Goal: Task Accomplishment & Management: Use online tool/utility

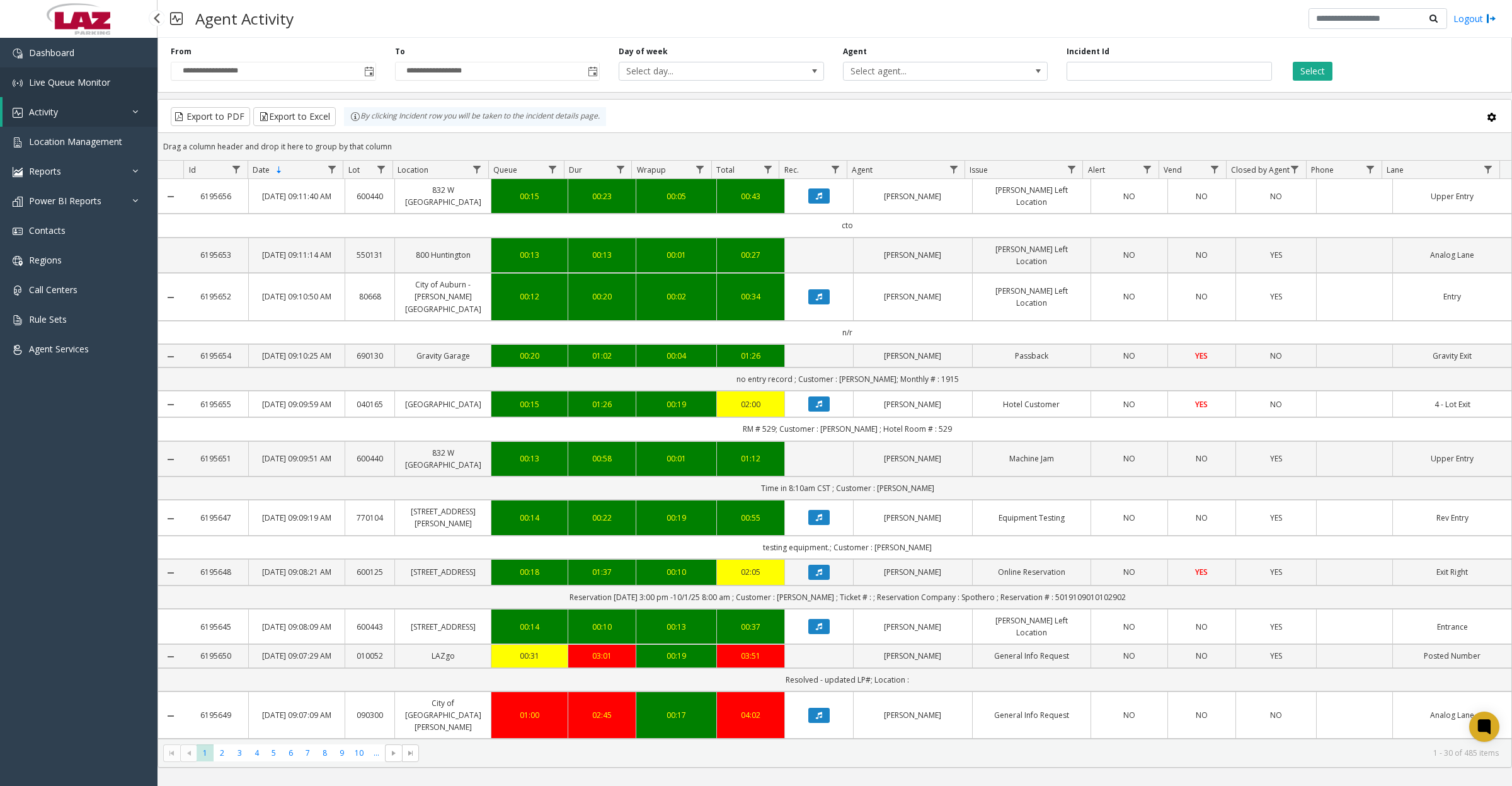
click at [58, 90] on link "Live Queue Monitor" at bounding box center [78, 82] width 157 height 30
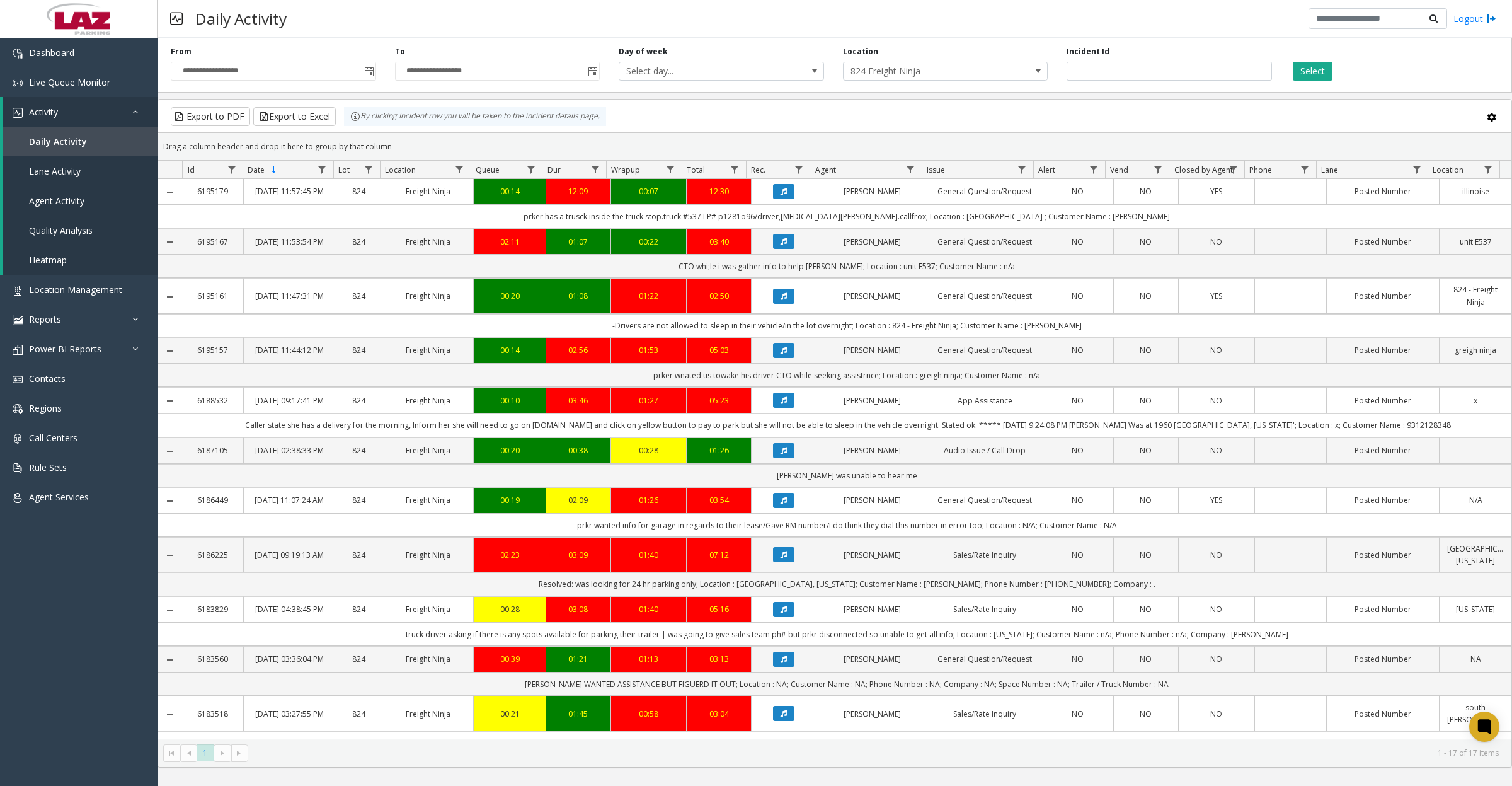
scroll to position [394, 0]
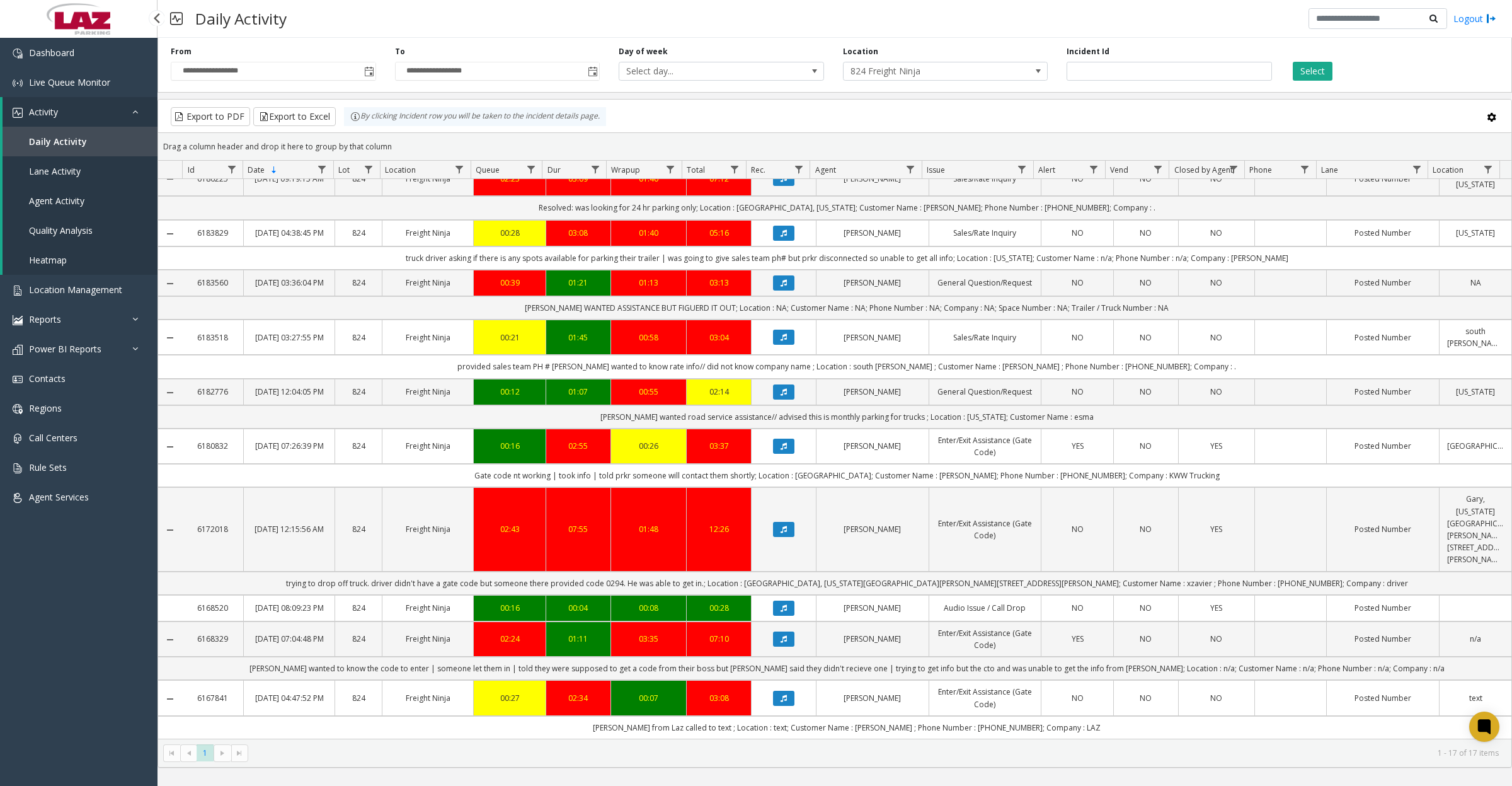
click at [58, 174] on span "Lane Activity" at bounding box center [54, 171] width 51 height 12
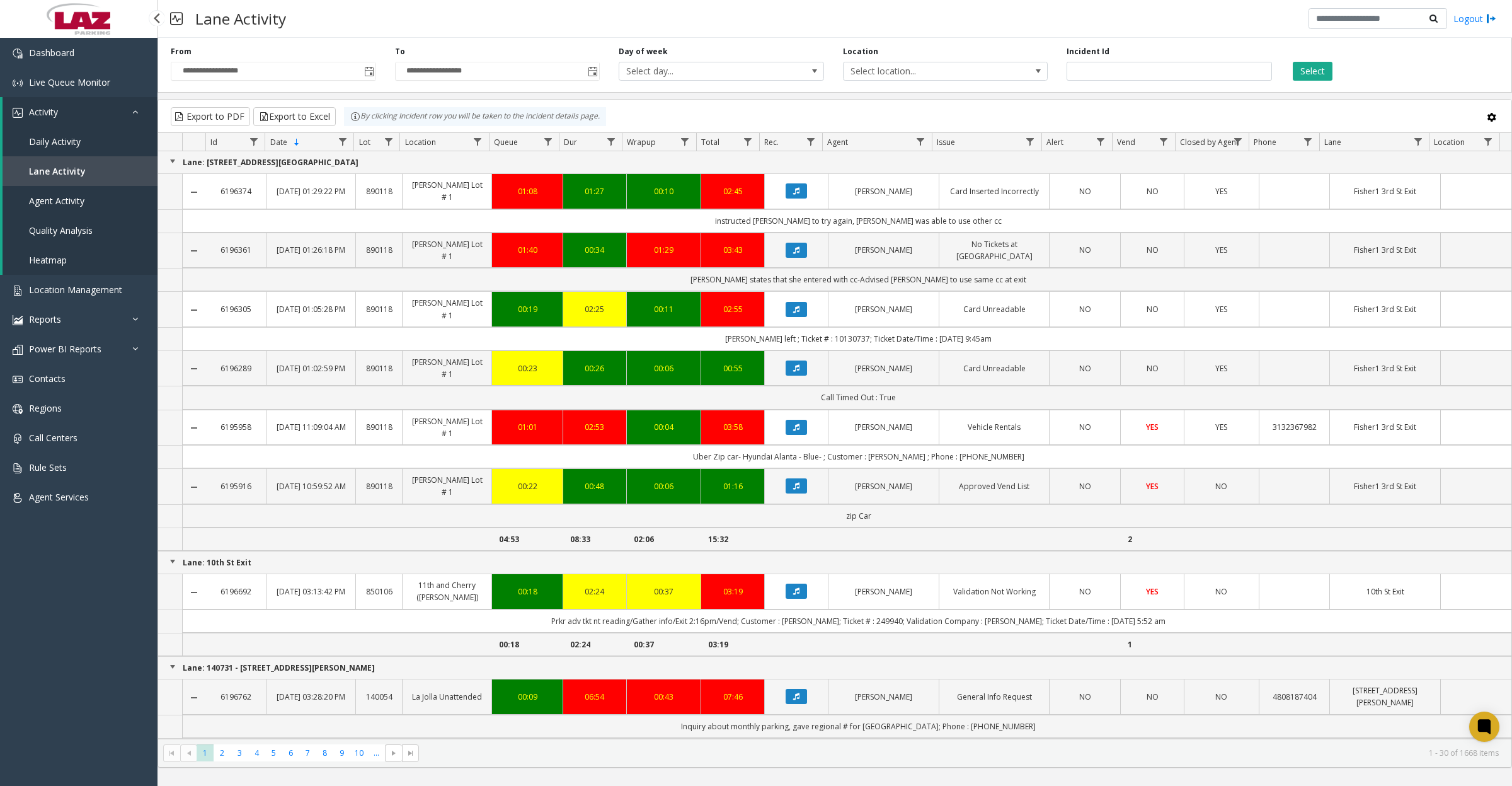
click at [58, 142] on span "Daily Activity" at bounding box center [54, 142] width 51 height 12
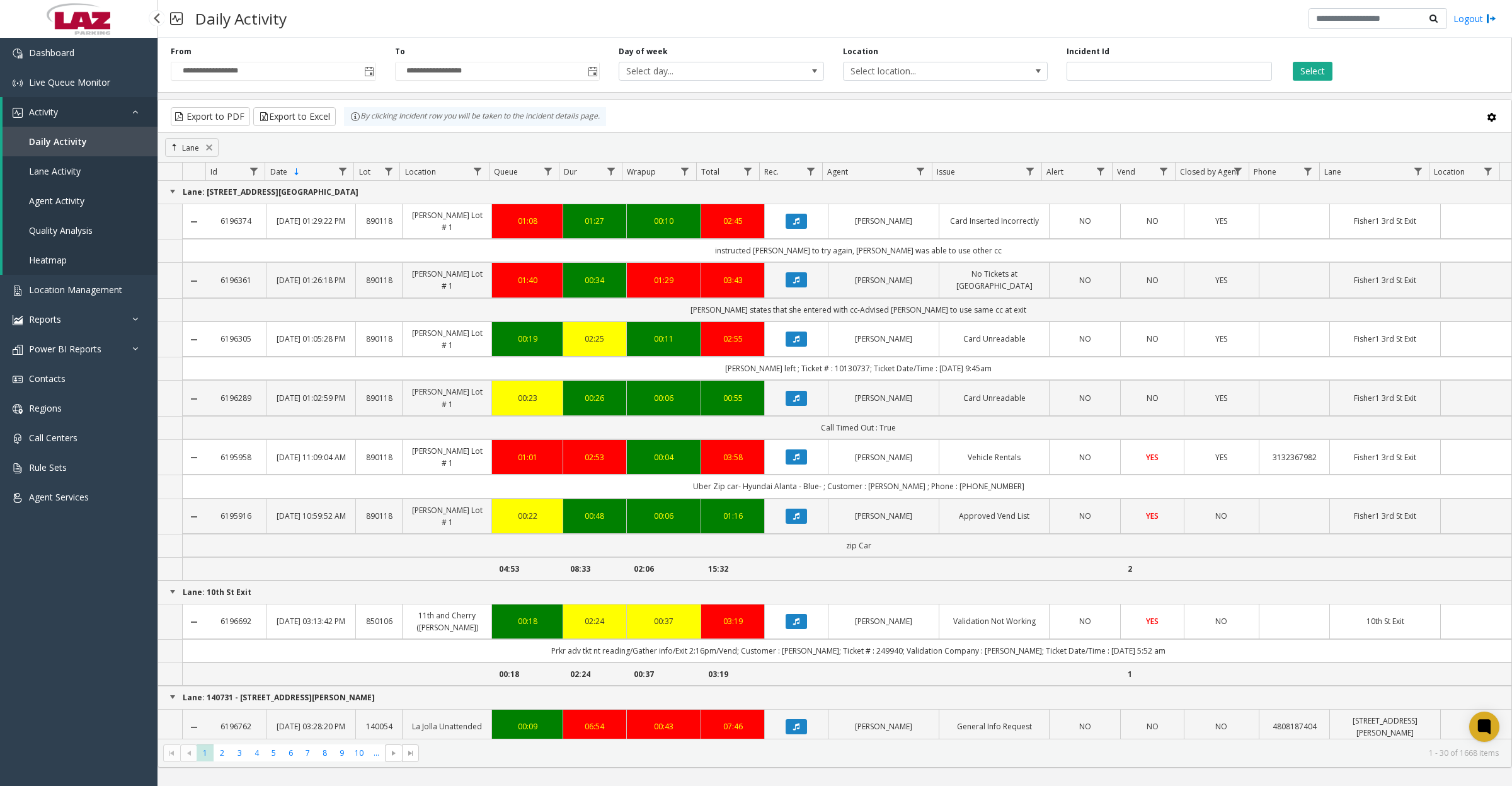
click at [58, 142] on span "Daily Activity" at bounding box center [58, 142] width 58 height 12
click at [205, 146] on link at bounding box center [209, 147] width 10 height 10
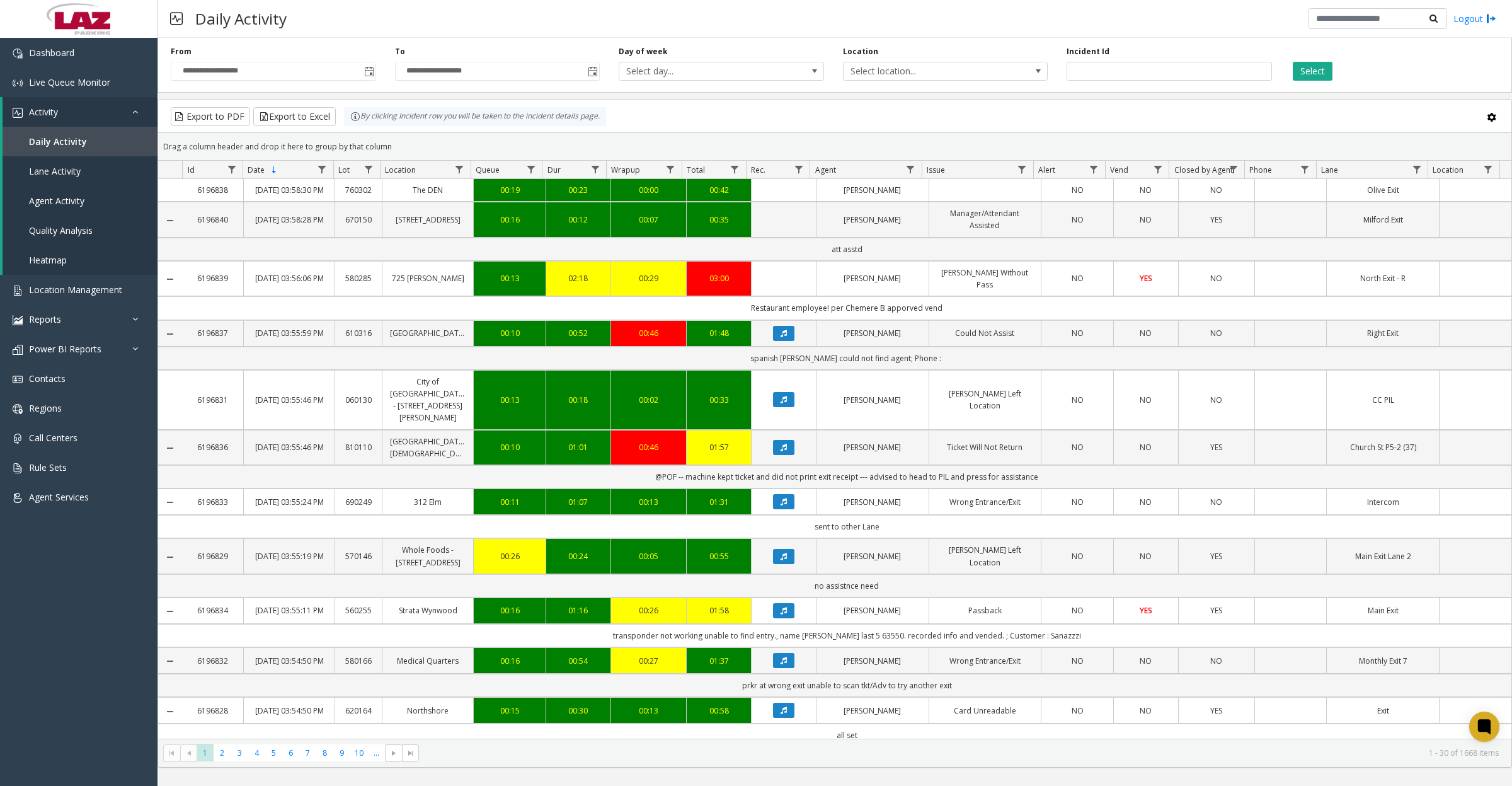
click at [371, 78] on span "Toggle popup" at bounding box center [368, 71] width 14 height 20
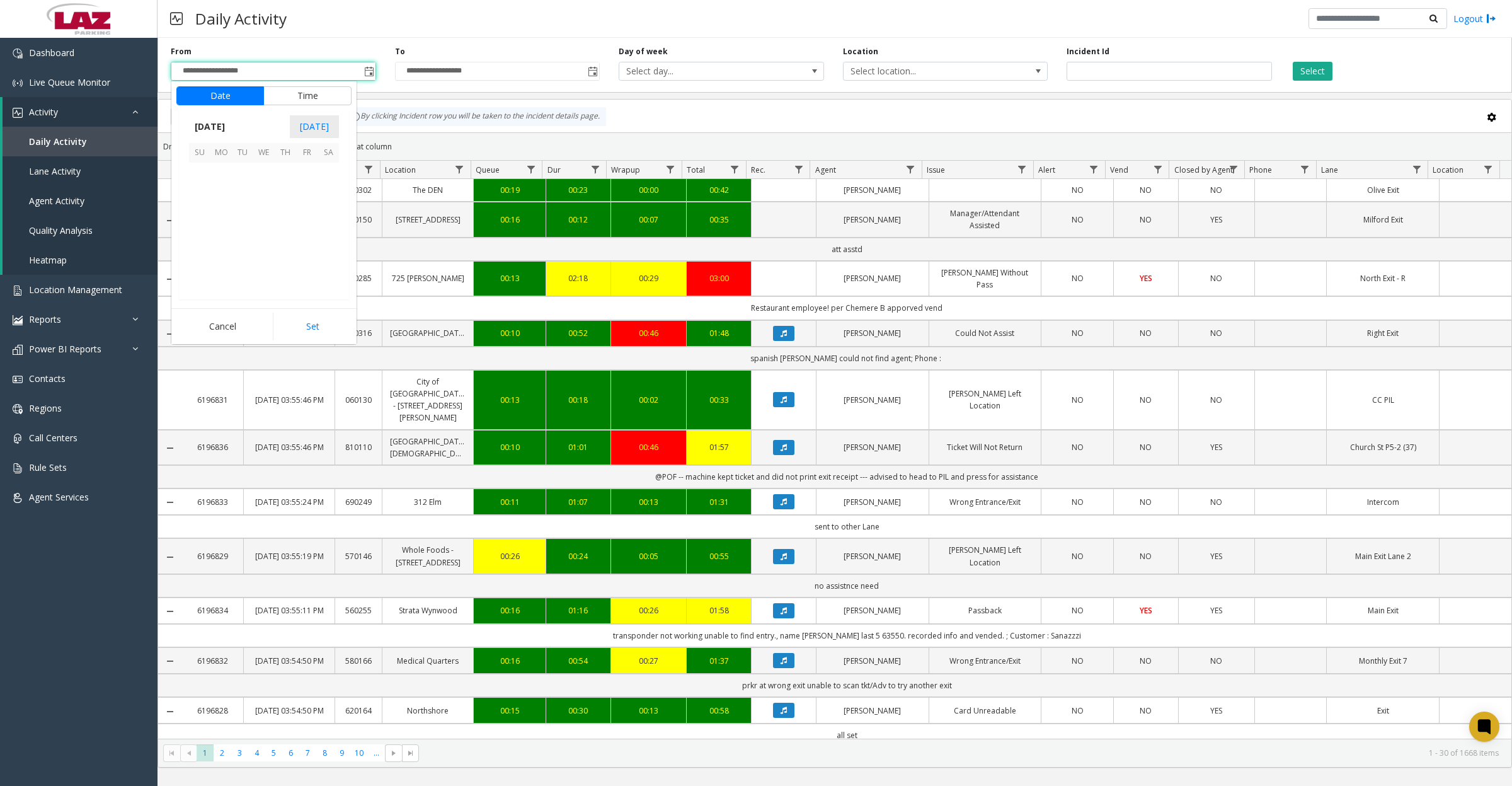
scroll to position [226239, 0]
click at [309, 95] on button "Time" at bounding box center [307, 95] width 88 height 19
click at [206, 280] on li "8" at bounding box center [206, 275] width 44 height 19
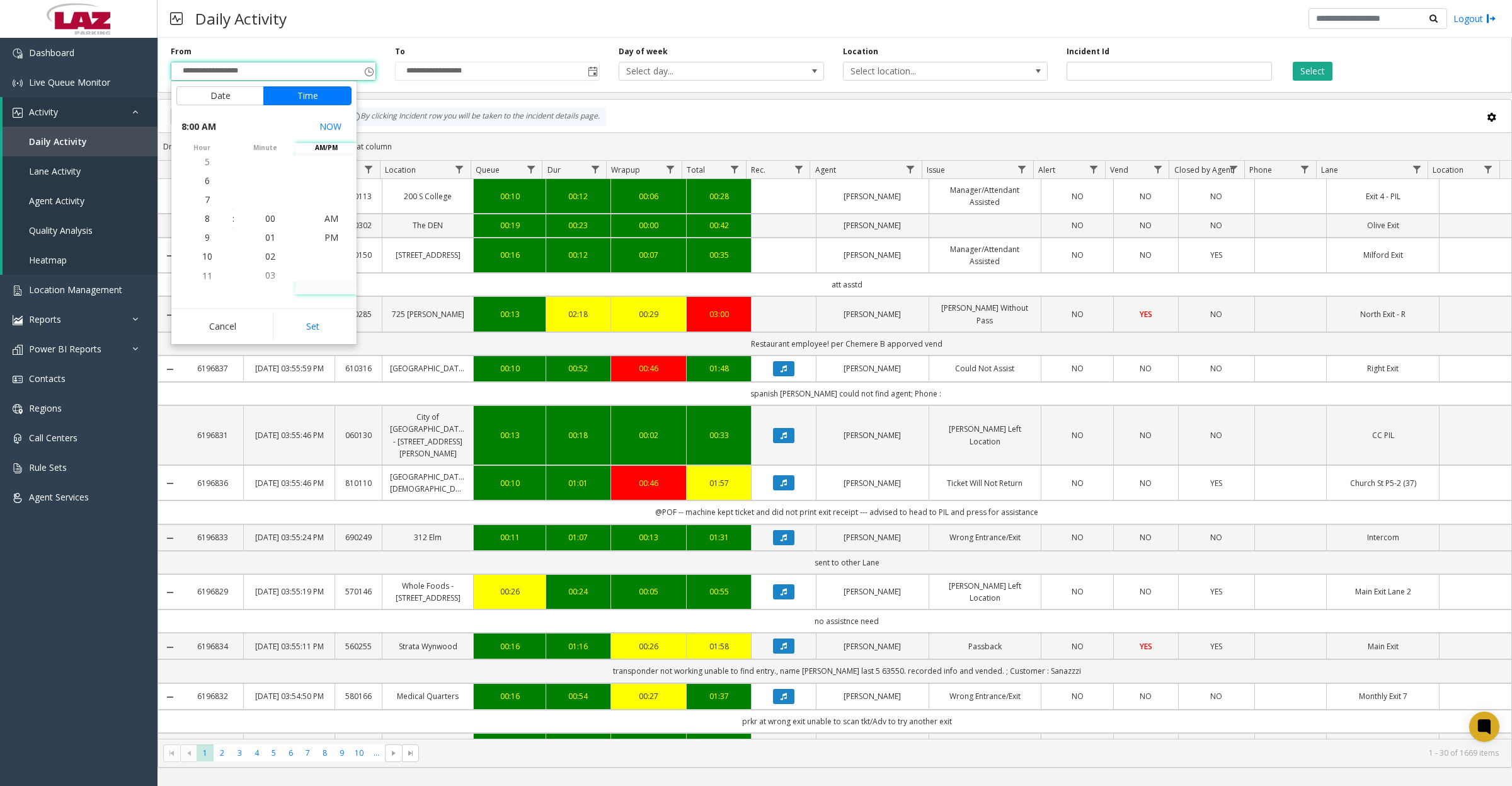
click at [325, 216] on span "AM" at bounding box center [331, 219] width 14 height 12
click at [309, 322] on button "Set" at bounding box center [312, 326] width 79 height 28
type input "**********"
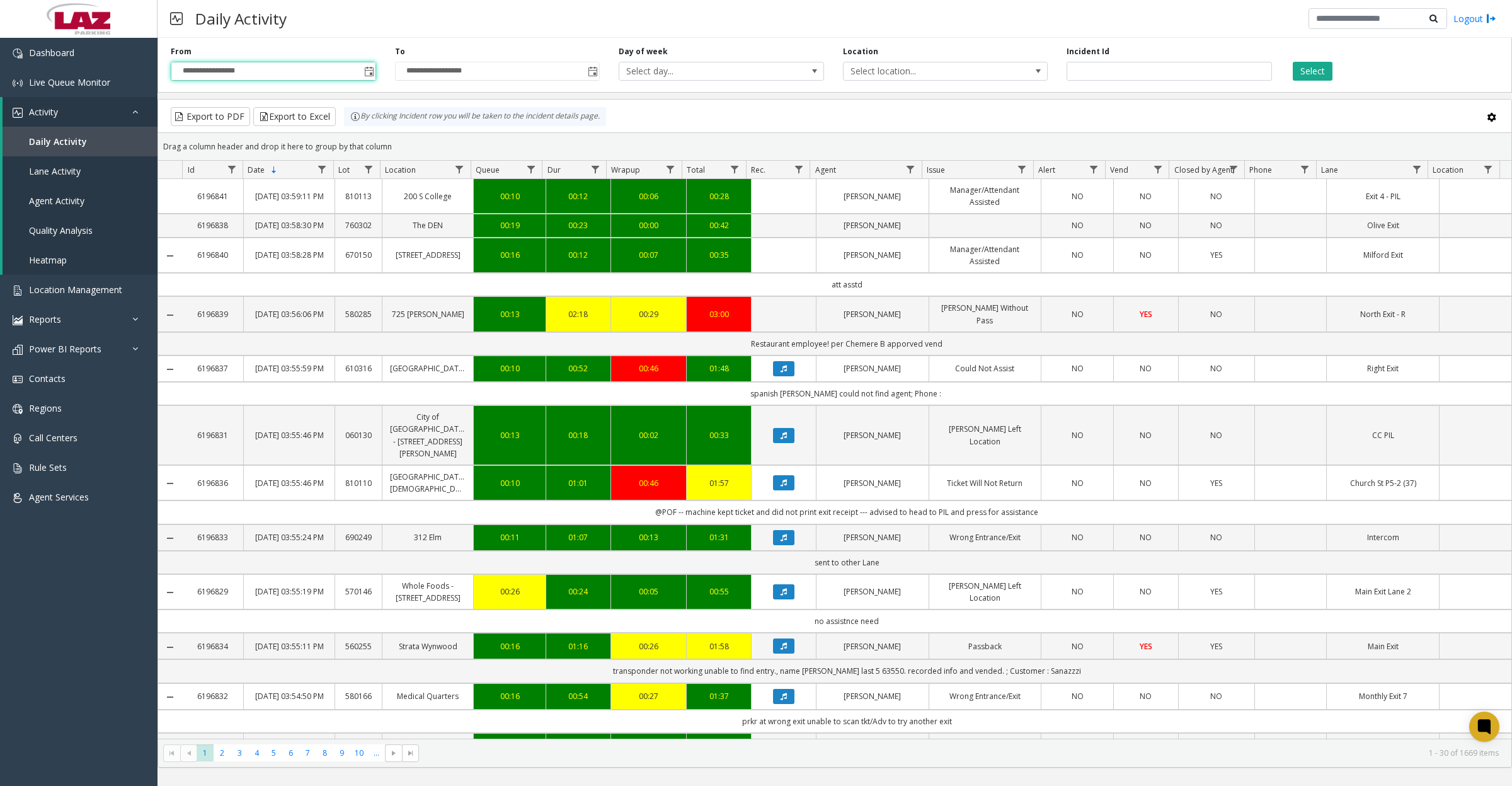
click at [953, 74] on span "Select location..." at bounding box center [924, 71] width 163 height 18
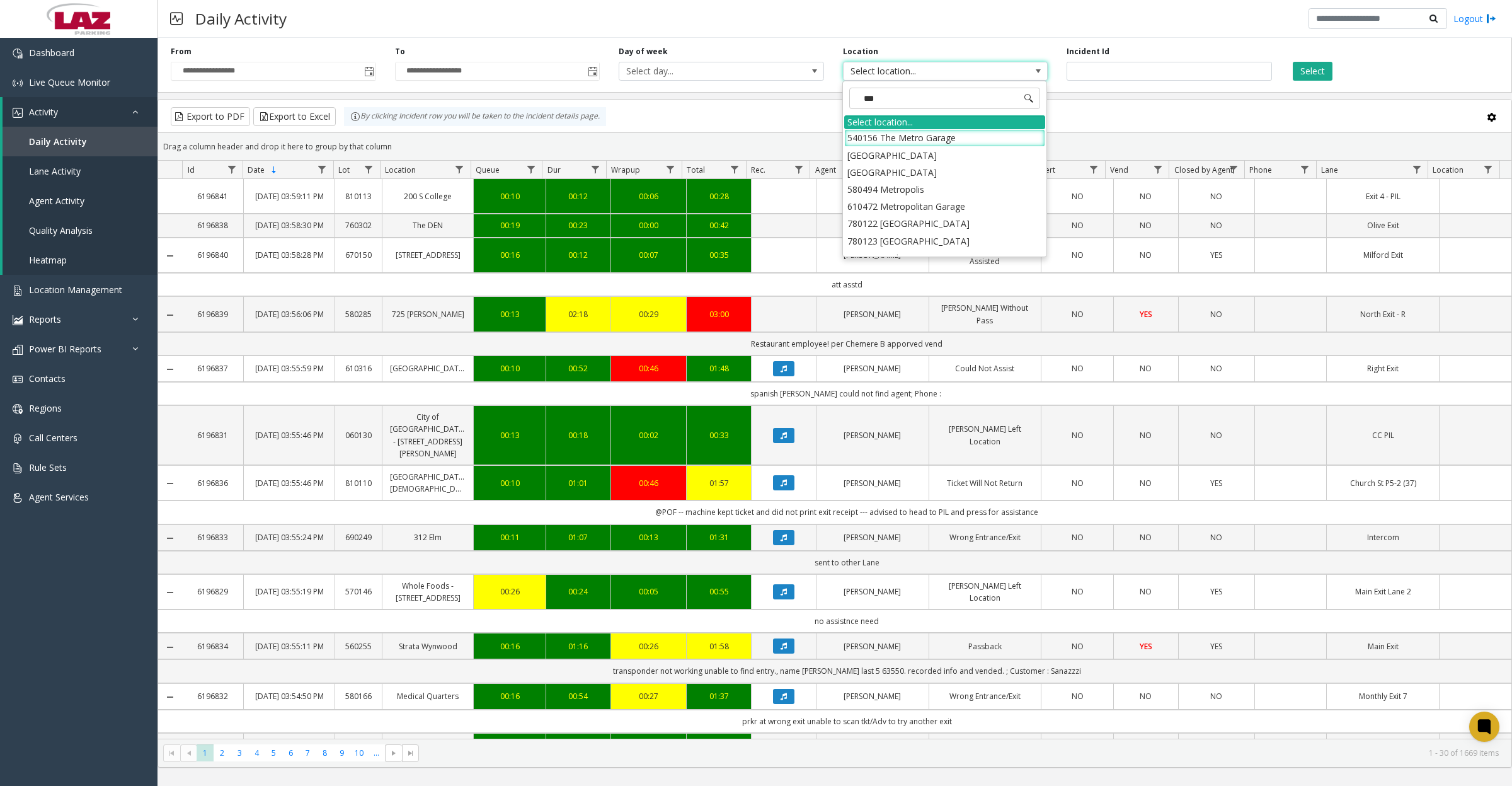
type input "****"
click at [855, 139] on li "100240 Chicago Meters" at bounding box center [944, 137] width 201 height 17
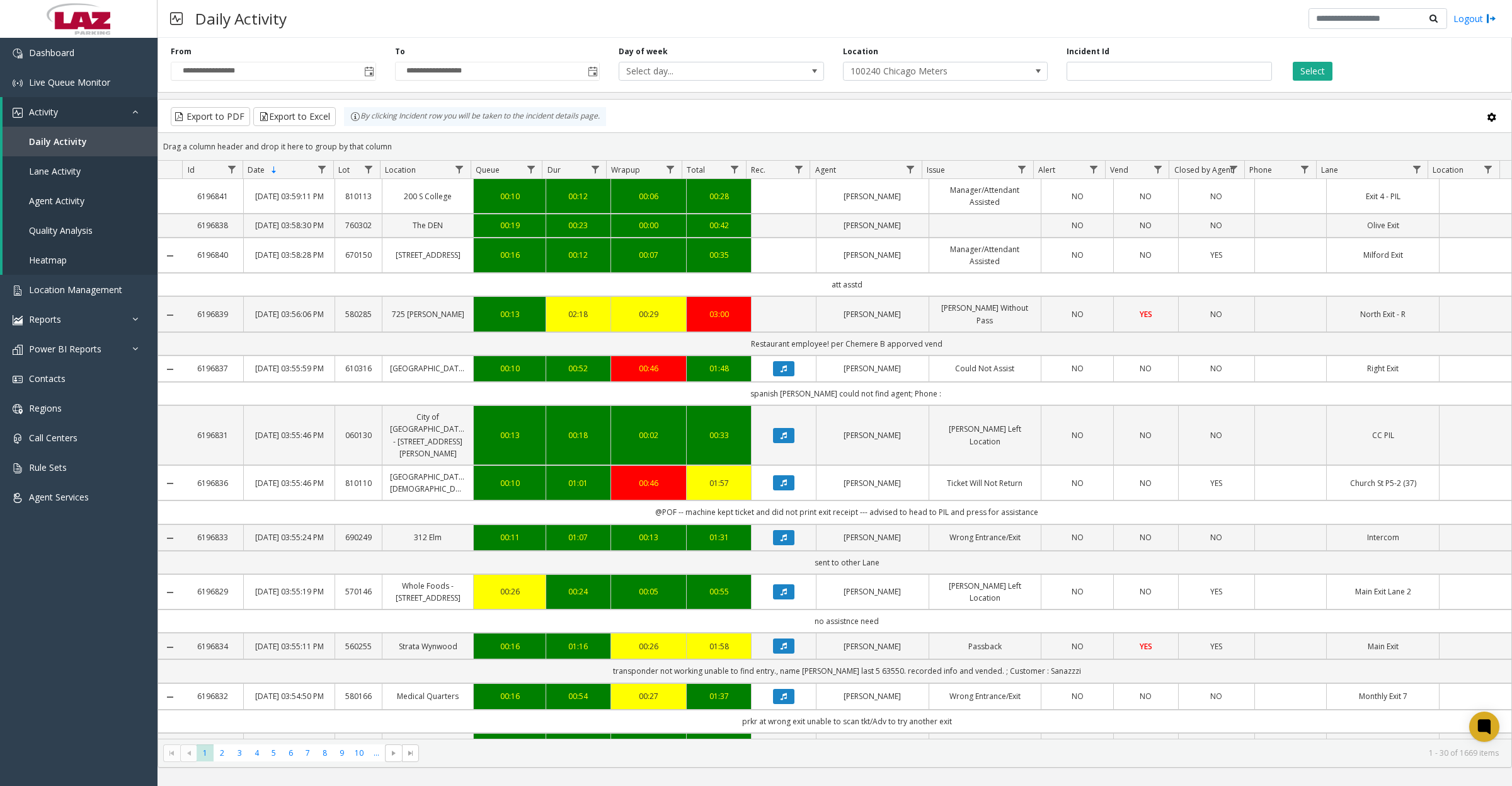
click at [1318, 76] on button "Select" at bounding box center [1313, 71] width 40 height 19
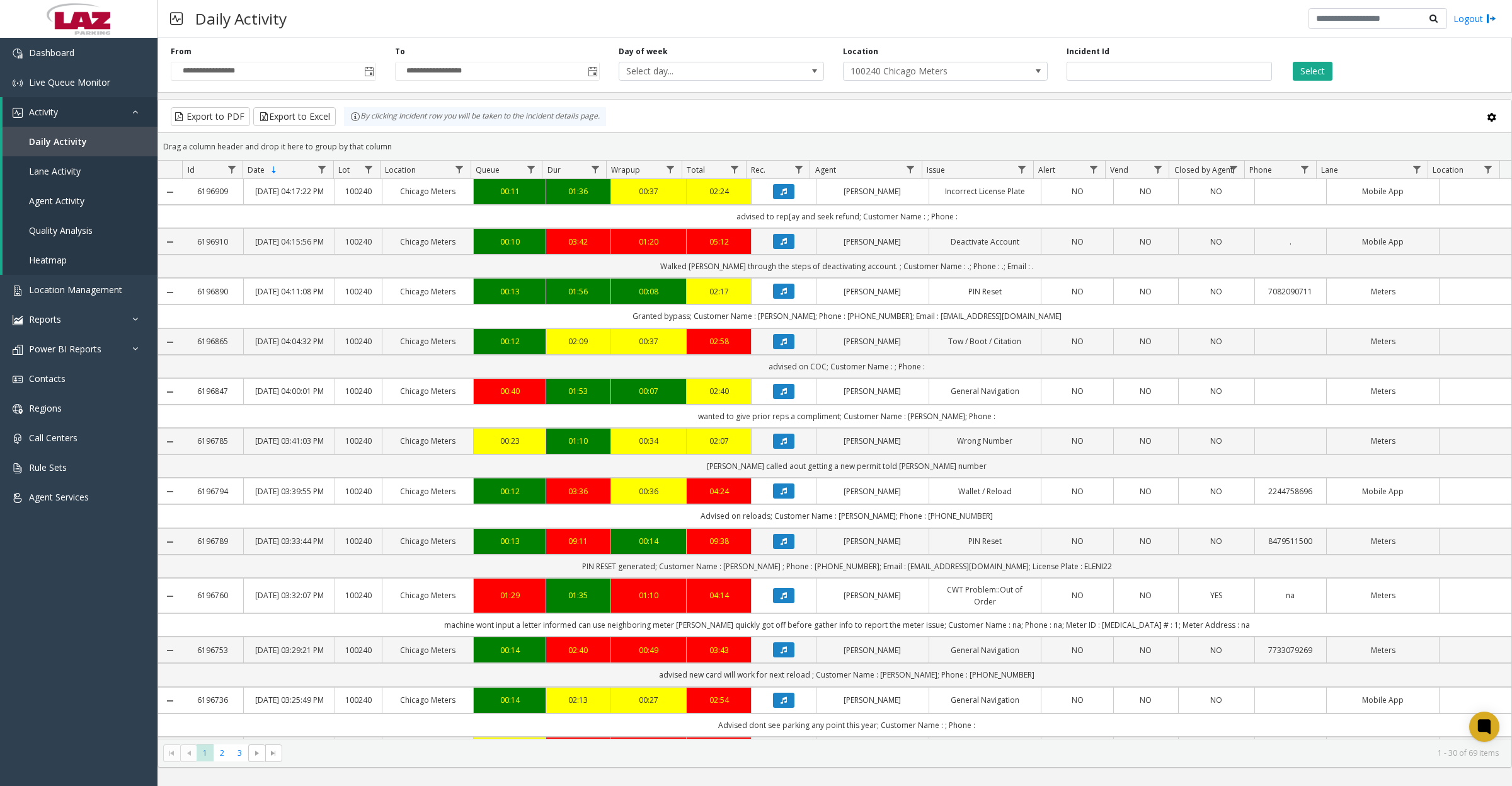
click at [1299, 74] on button "Select" at bounding box center [1313, 71] width 40 height 19
click at [301, 114] on button "Export to Excel" at bounding box center [295, 117] width 83 height 19
click at [1022, 1] on div "Daily Activity Logout" at bounding box center [834, 18] width 1354 height 38
